Goal: Task Accomplishment & Management: Manage account settings

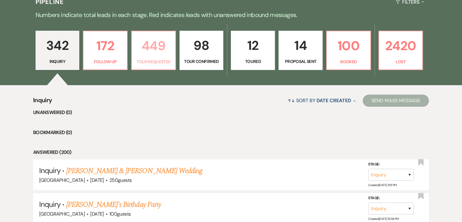
click at [142, 50] on p "449" at bounding box center [154, 46] width 36 height 20
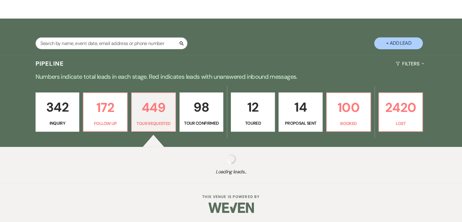
scroll to position [90, 0]
select select "2"
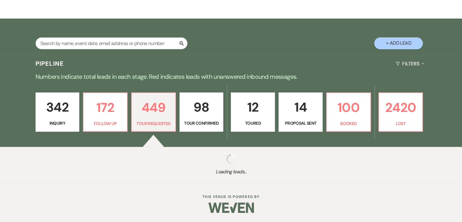
select select "2"
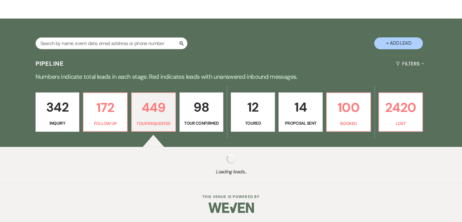
select select "2"
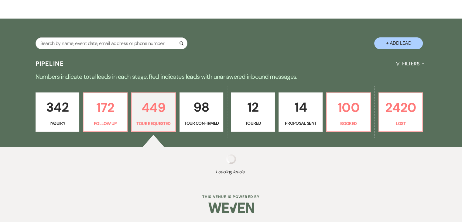
select select "2"
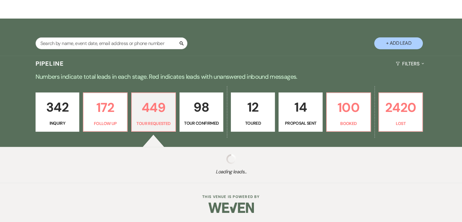
select select "2"
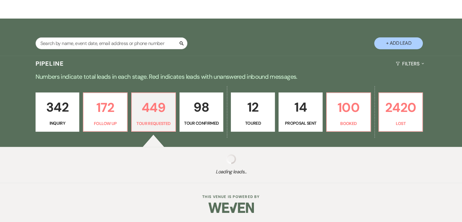
select select "2"
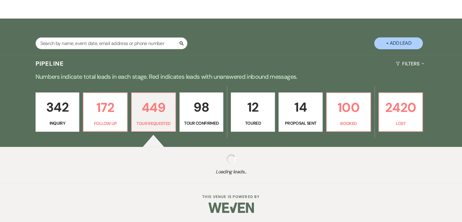
select select "2"
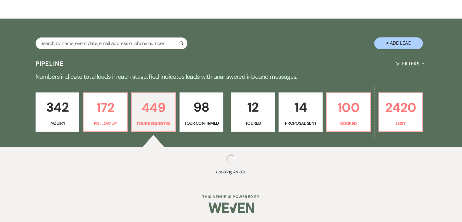
select select "2"
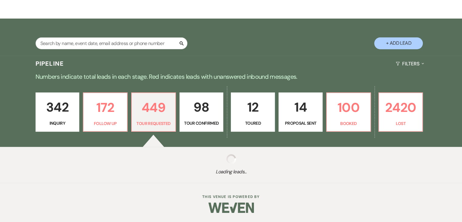
select select "2"
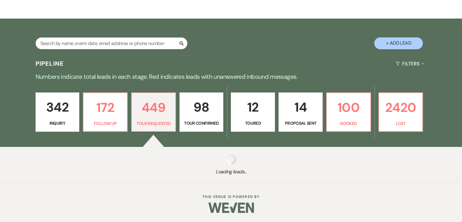
select select "2"
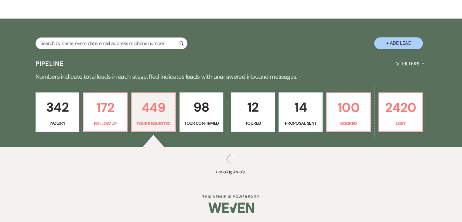
select select "2"
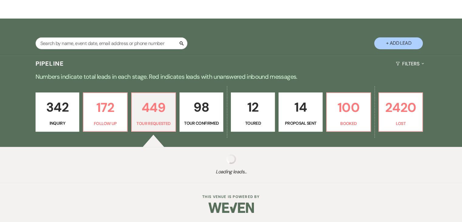
select select "2"
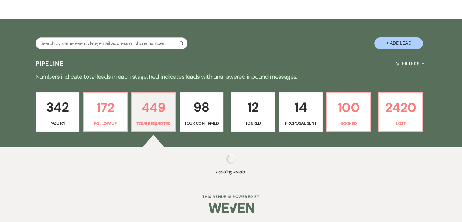
select select "2"
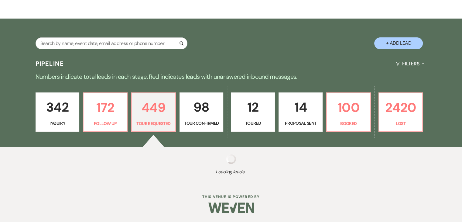
select select "2"
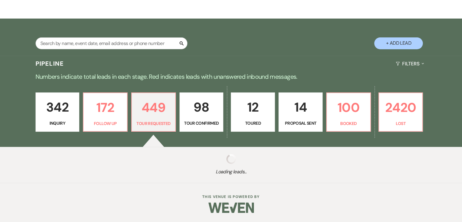
select select "2"
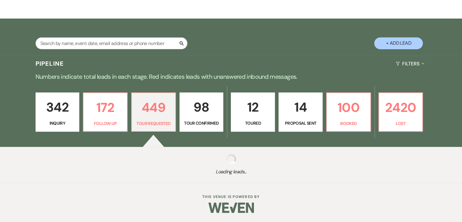
select select "2"
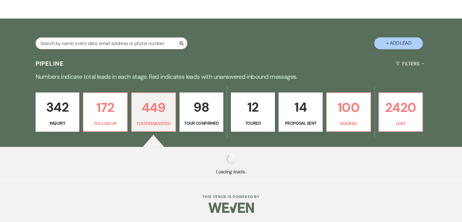
select select "2"
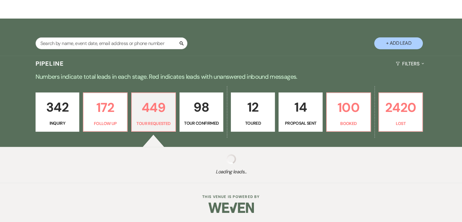
select select "2"
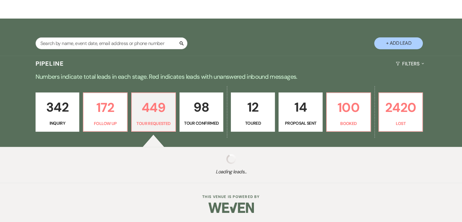
select select "2"
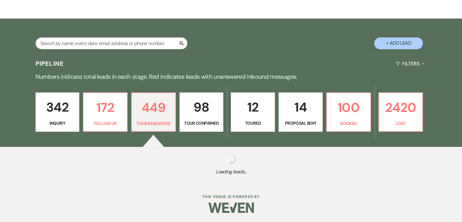
select select "2"
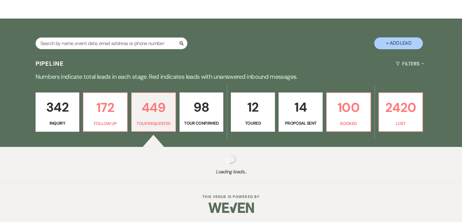
select select "2"
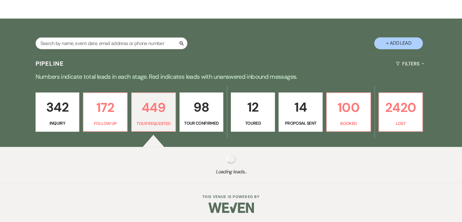
select select "2"
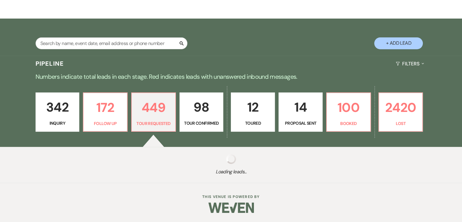
select select "2"
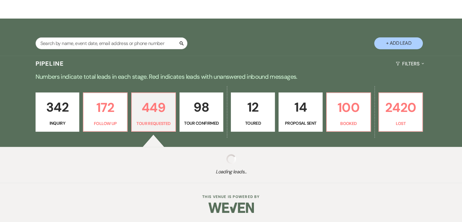
select select "2"
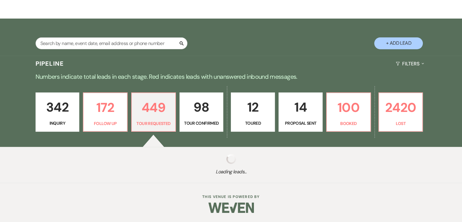
select select "2"
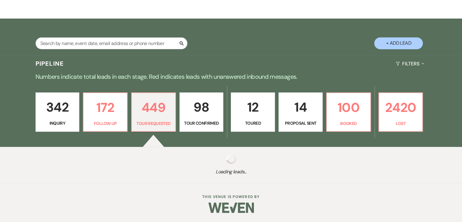
select select "2"
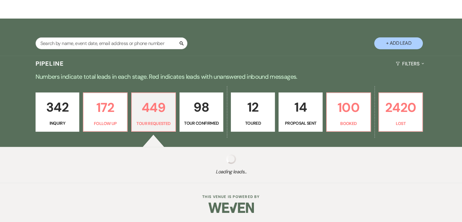
select select "2"
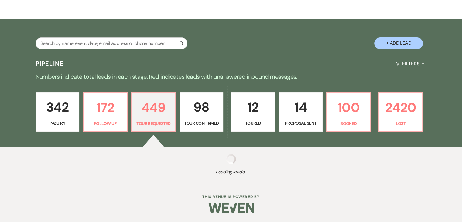
select select "2"
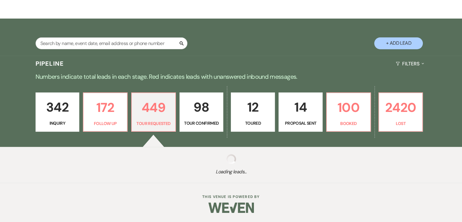
select select "2"
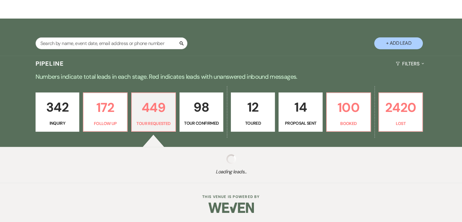
select select "2"
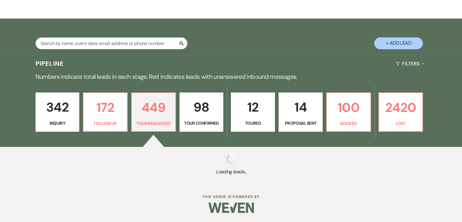
select select "2"
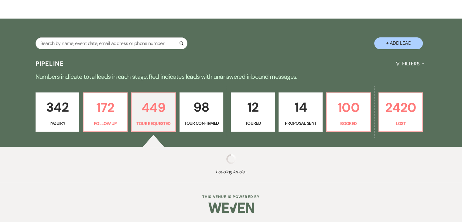
select select "2"
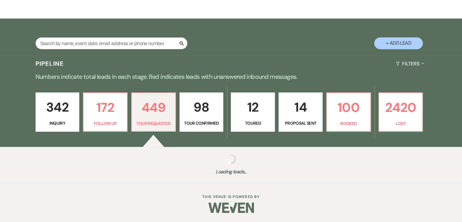
select select "2"
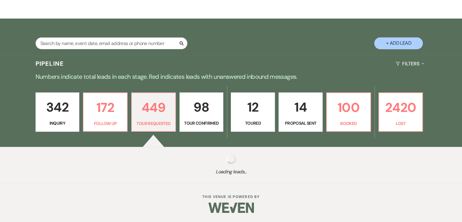
select select "2"
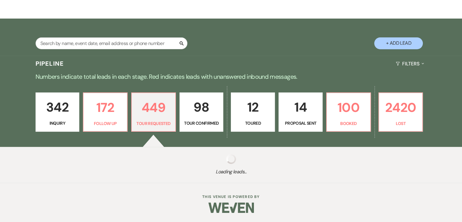
select select "2"
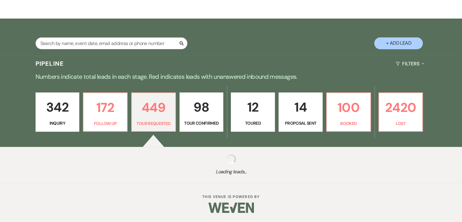
select select "2"
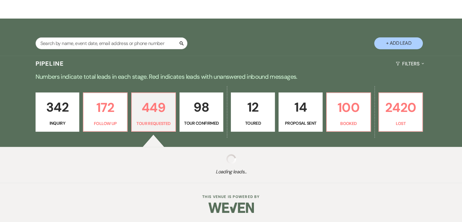
select select "2"
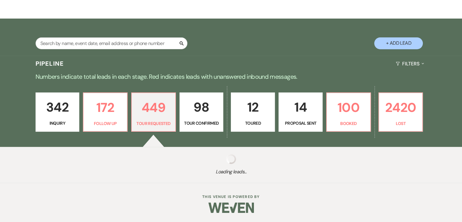
select select "2"
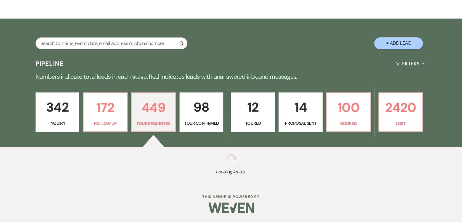
select select "2"
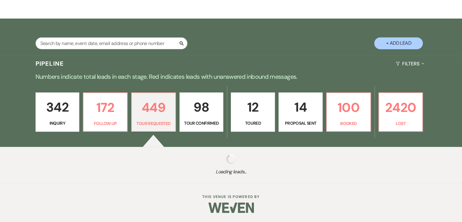
select select "2"
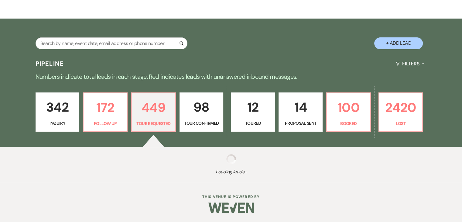
select select "2"
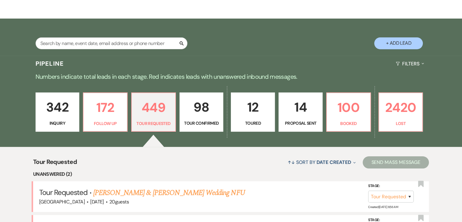
scroll to position [152, 0]
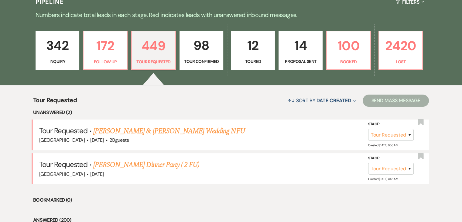
click at [56, 48] on p "342" at bounding box center [57, 45] width 36 height 20
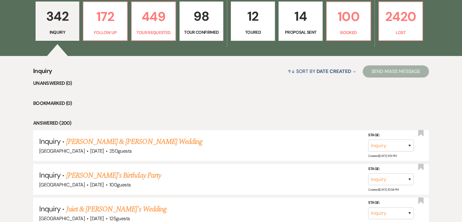
scroll to position [182, 0]
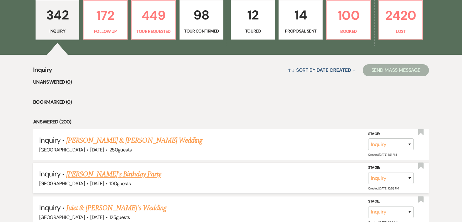
click at [126, 176] on link "[PERSON_NAME]'s Birthday Party" at bounding box center [113, 174] width 95 height 11
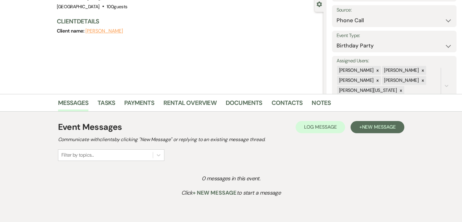
scroll to position [61, 0]
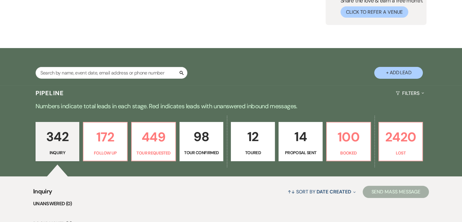
scroll to position [182, 0]
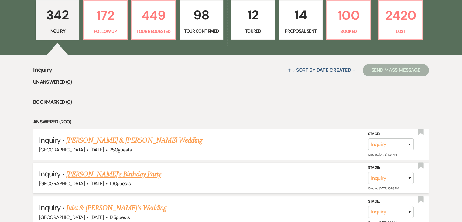
click at [110, 173] on link "[PERSON_NAME]'s Birthday Party" at bounding box center [113, 174] width 95 height 11
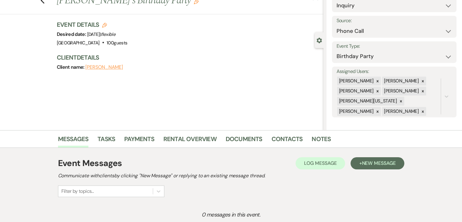
scroll to position [61, 0]
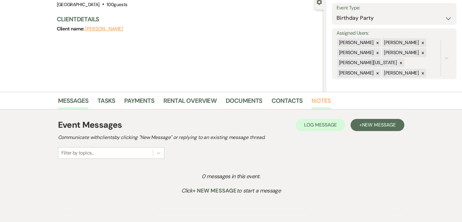
click at [323, 100] on link "Notes" at bounding box center [321, 102] width 19 height 13
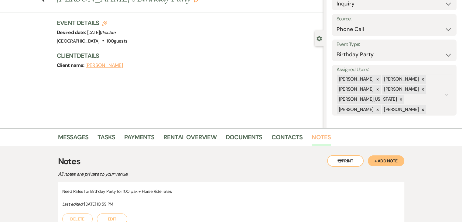
scroll to position [81, 0]
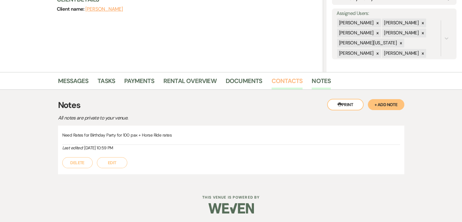
click at [280, 76] on link "Contacts" at bounding box center [287, 82] width 31 height 13
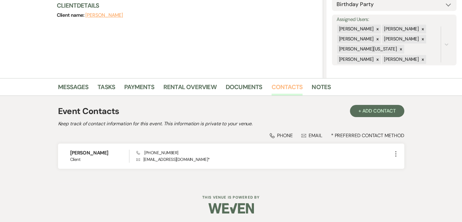
scroll to position [75, 0]
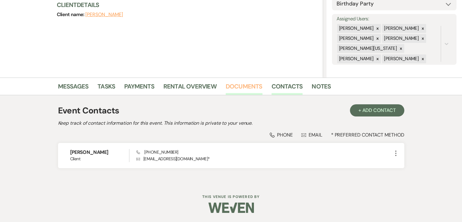
click at [237, 87] on link "Documents" at bounding box center [244, 87] width 37 height 13
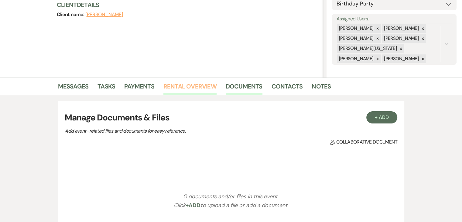
click at [209, 83] on link "Rental Overview" at bounding box center [189, 87] width 53 height 13
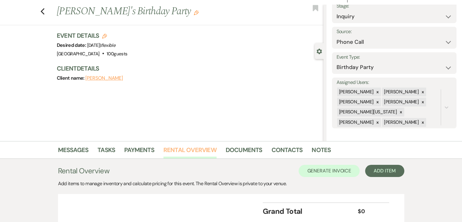
scroll to position [60, 0]
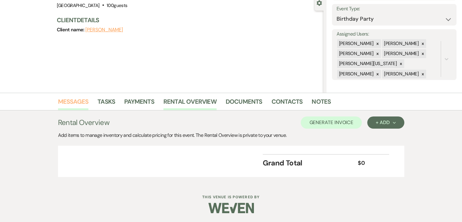
click at [74, 100] on link "Messages" at bounding box center [73, 103] width 31 height 13
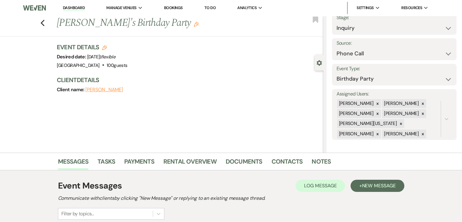
click at [35, 14] on img at bounding box center [34, 8] width 23 height 13
click at [69, 8] on link "Dashboard" at bounding box center [74, 8] width 22 height 6
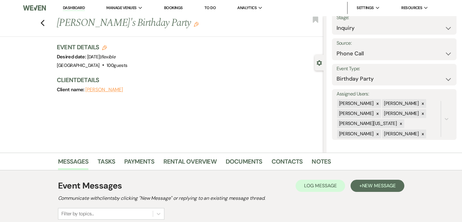
click at [69, 8] on link "Dashboard" at bounding box center [74, 8] width 22 height 6
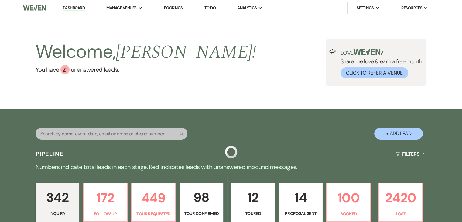
scroll to position [122, 0]
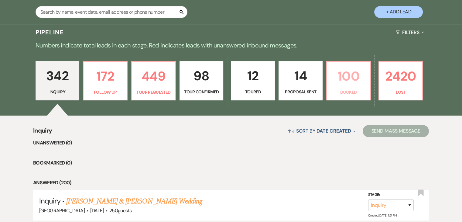
click at [343, 83] on p "100" at bounding box center [349, 76] width 36 height 20
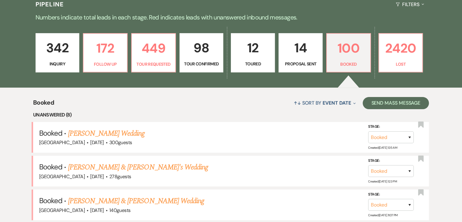
scroll to position [91, 0]
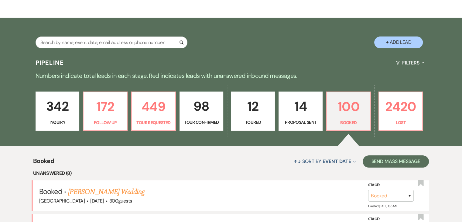
click at [46, 99] on p "342" at bounding box center [57, 106] width 36 height 20
